Goal: Information Seeking & Learning: Find specific fact

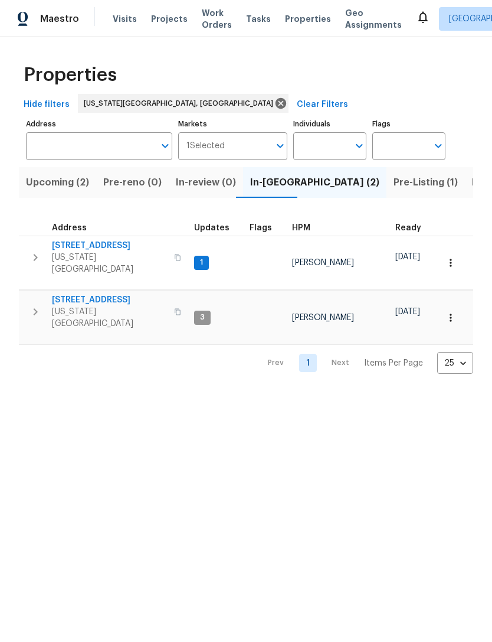
click at [98, 294] on span "[STREET_ADDRESS]" at bounding box center [109, 300] width 115 height 12
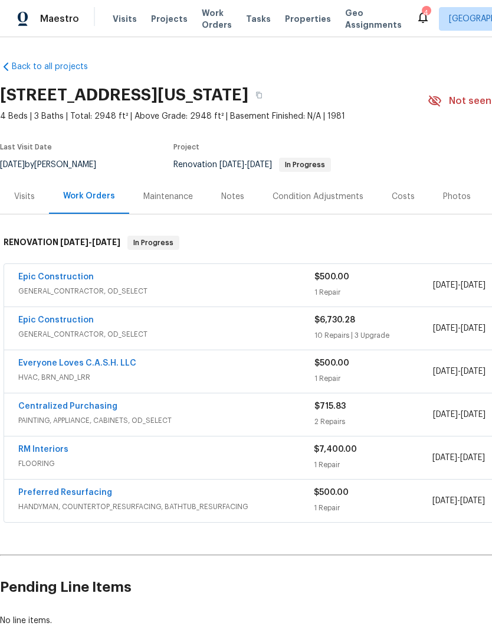
click at [98, 366] on link "Everyone Loves C.A.S.H. LLC" at bounding box center [77, 363] width 118 height 8
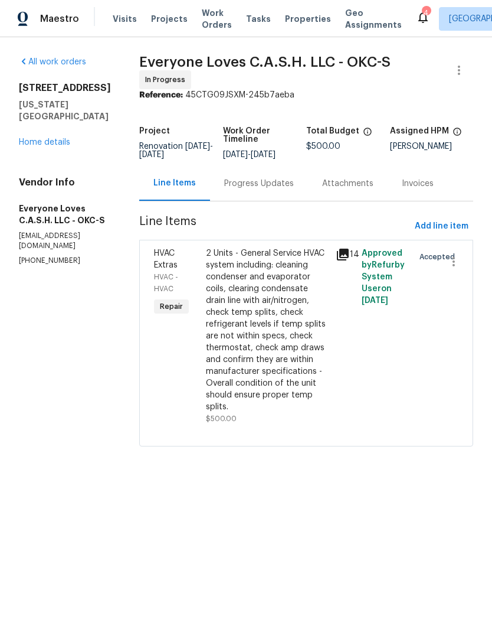
click at [290, 190] on div "Progress Updates" at bounding box center [259, 184] width 70 height 12
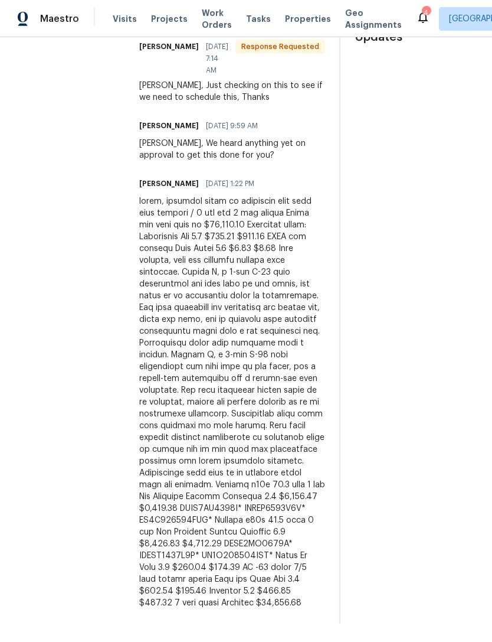
scroll to position [438, 0]
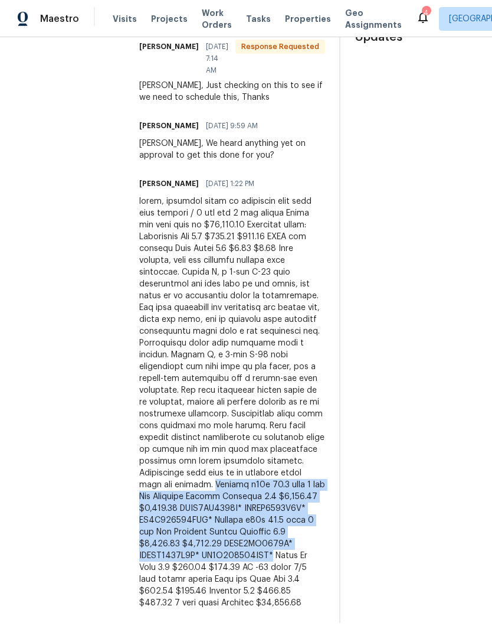
copy div "[PERSON_NAME] r32a 14.3 seer 2 ton Gas Complete System Downflow 1.0 $4,521.00 $…"
